Goal: Information Seeking & Learning: Learn about a topic

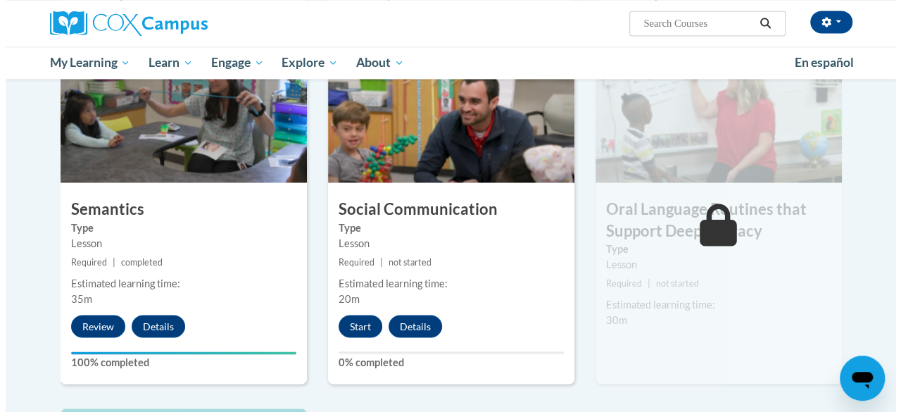
scroll to position [1170, 0]
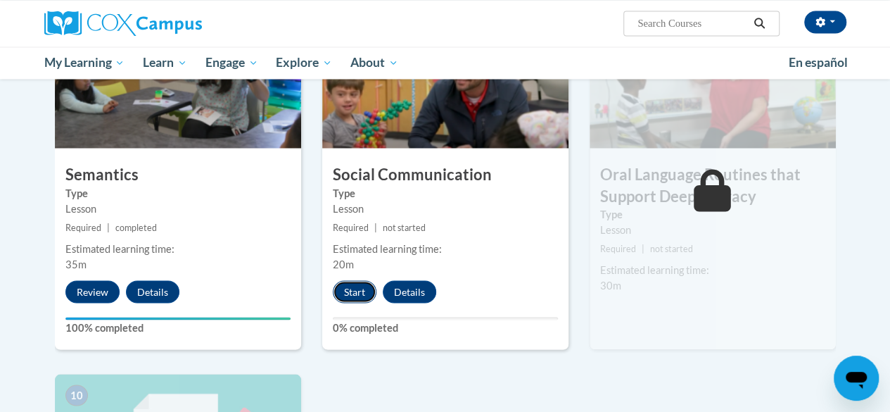
click at [359, 282] on button "Start" at bounding box center [355, 291] width 44 height 23
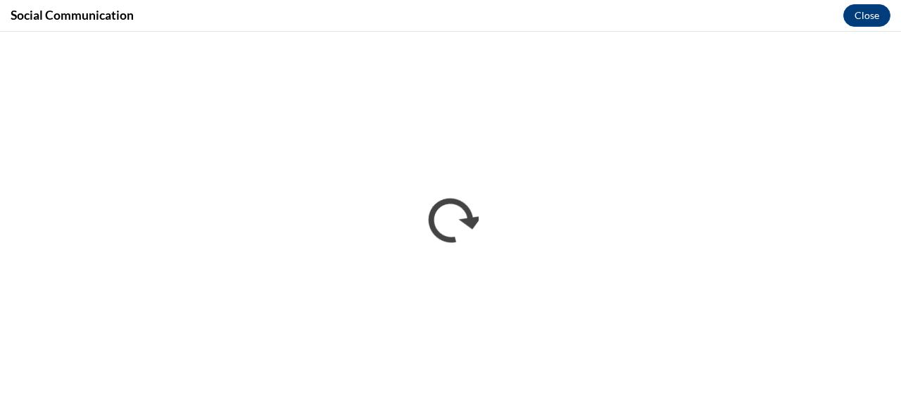
scroll to position [0, 0]
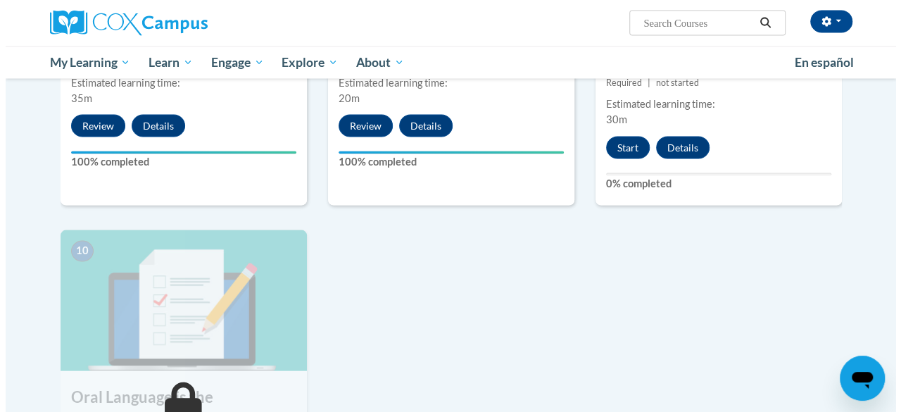
scroll to position [1335, 0]
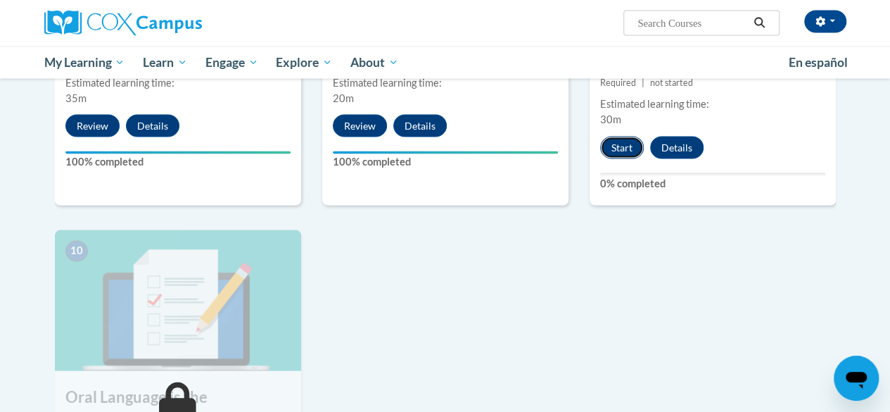
click at [614, 140] on button "Start" at bounding box center [622, 147] width 44 height 23
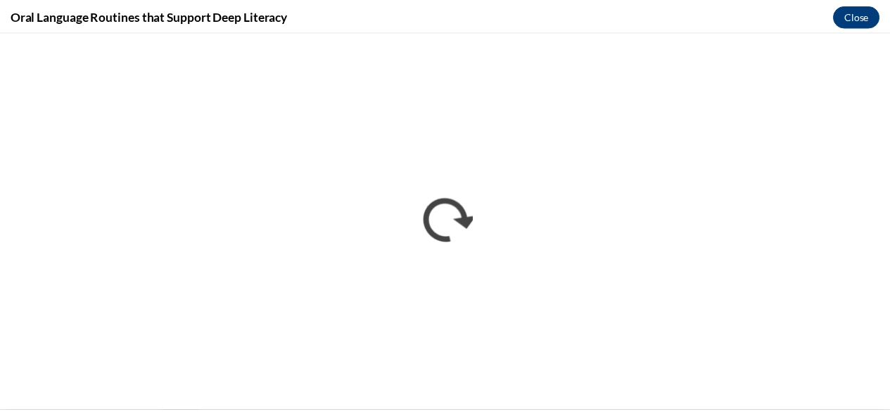
scroll to position [0, 0]
